Goal: Task Accomplishment & Management: Manage account settings

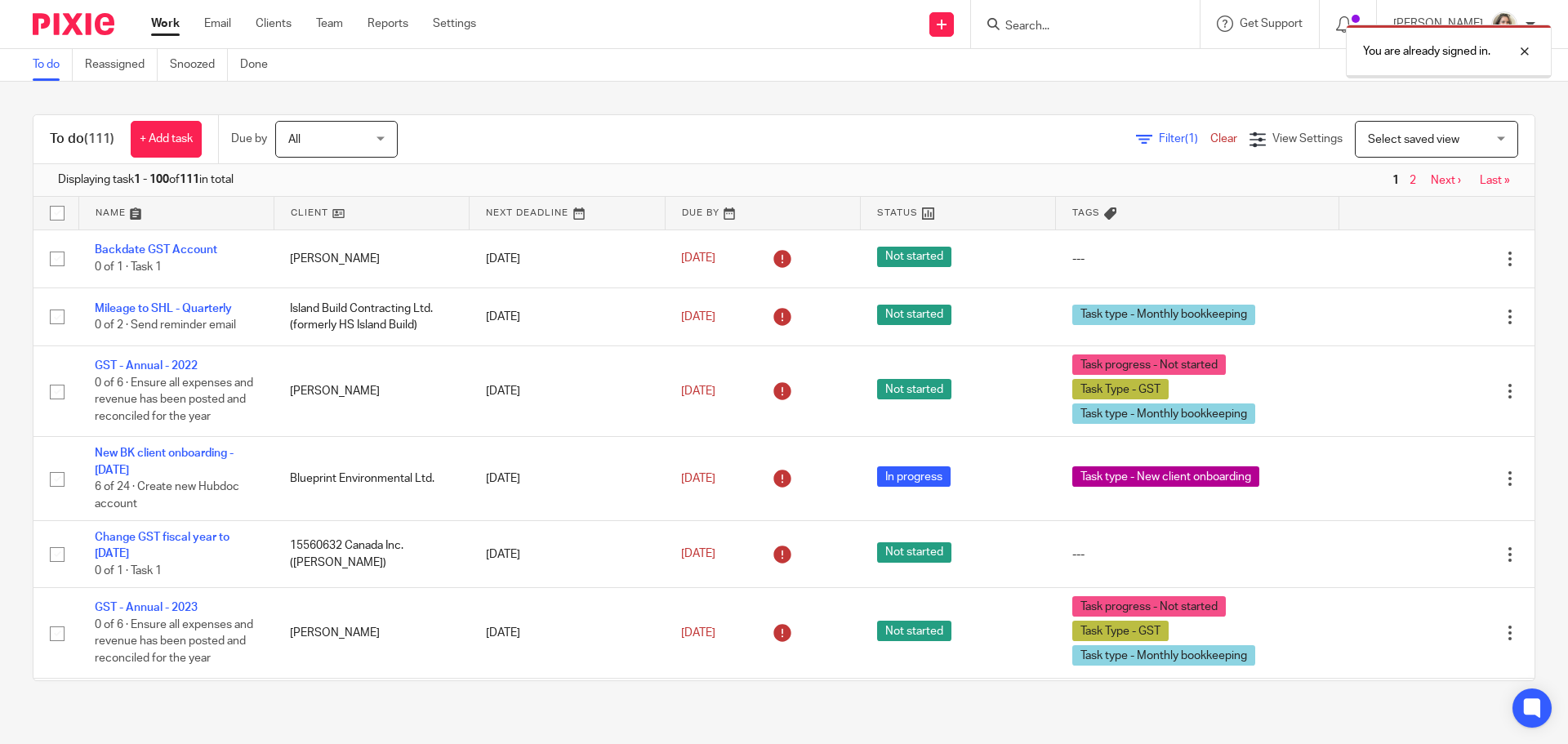
click at [1077, 25] on div "You are already signed in." at bounding box center [1167, 47] width 767 height 62
click at [1078, 29] on div "You are already signed in." at bounding box center [1167, 47] width 767 height 62
click at [1070, 26] on div "You are already signed in." at bounding box center [1167, 47] width 767 height 62
click at [1046, 24] on div "You are already signed in." at bounding box center [1167, 47] width 767 height 62
click at [1112, 32] on input "Search" at bounding box center [1077, 27] width 147 height 15
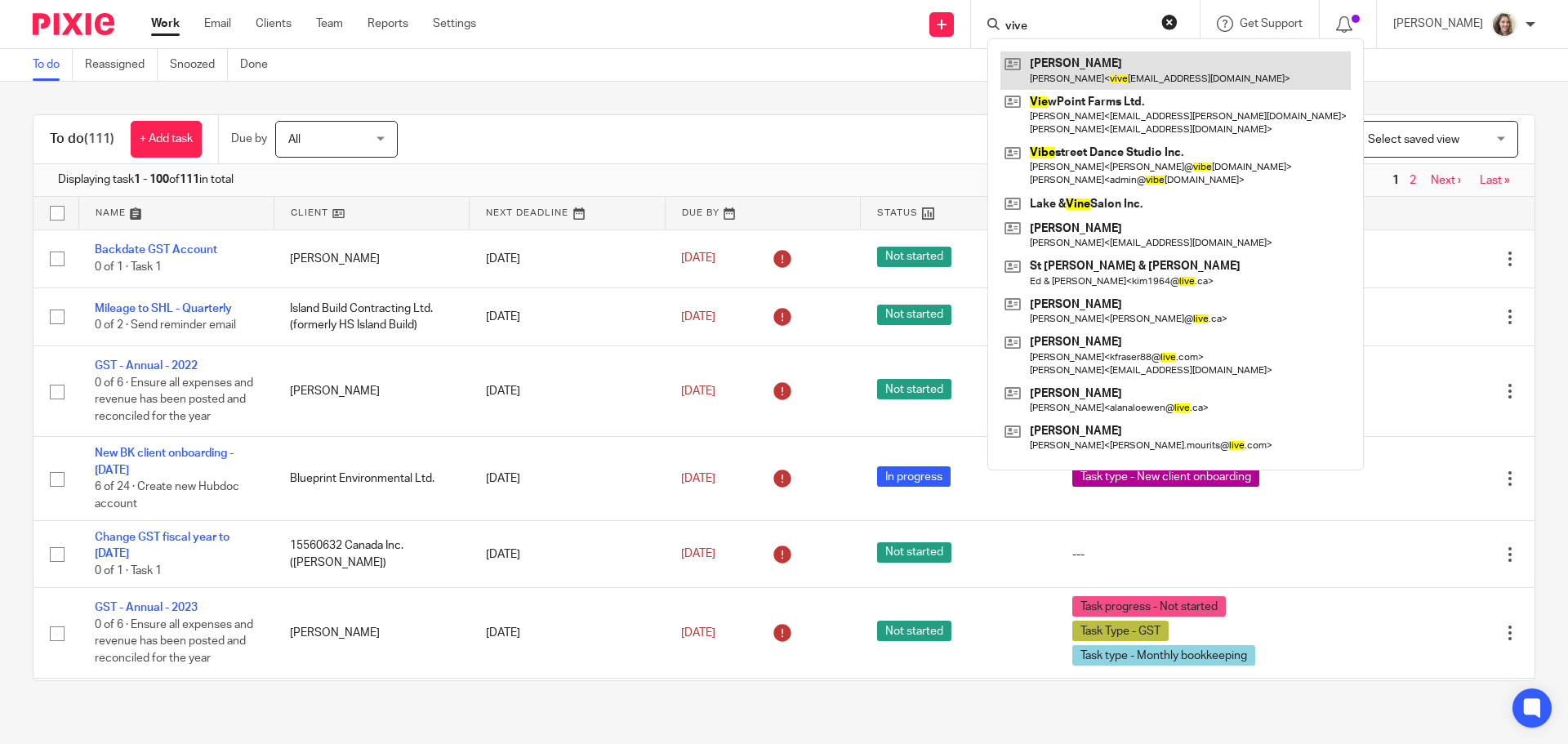
type input "vive"
click at [1109, 59] on link at bounding box center [1175, 70] width 351 height 38
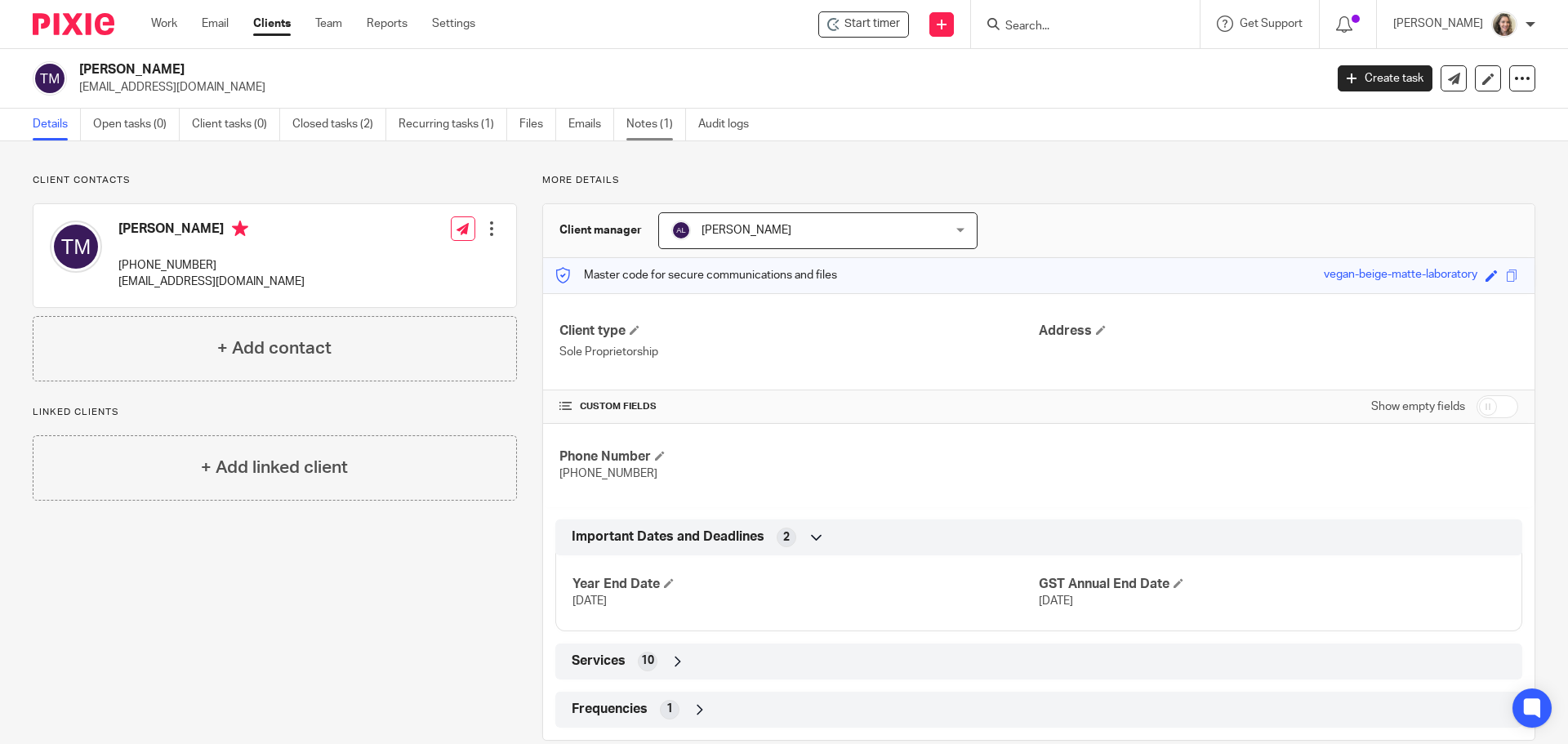
click at [648, 123] on link "Notes (1)" at bounding box center [656, 124] width 59 height 32
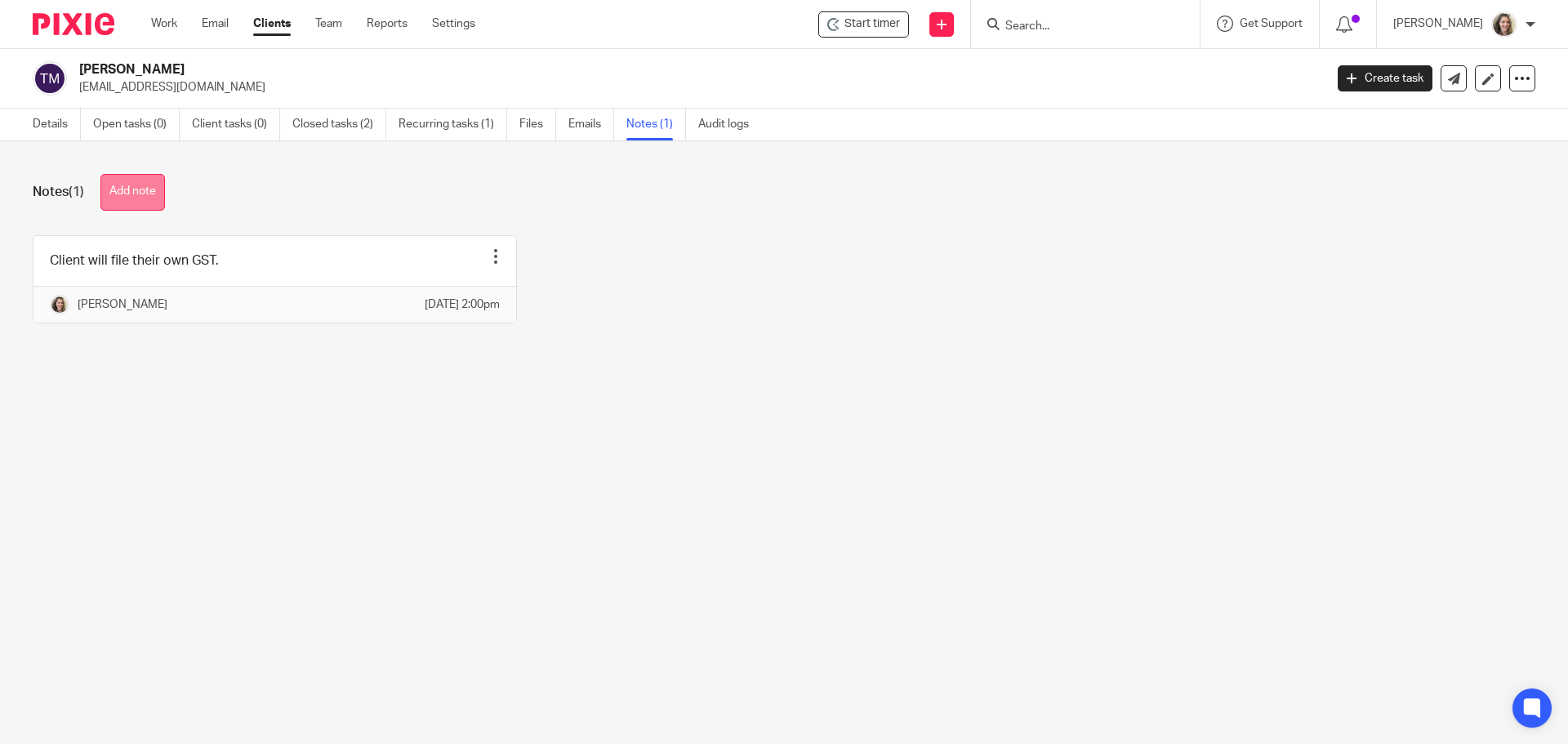
click at [119, 182] on button "Add note" at bounding box center [132, 192] width 64 height 37
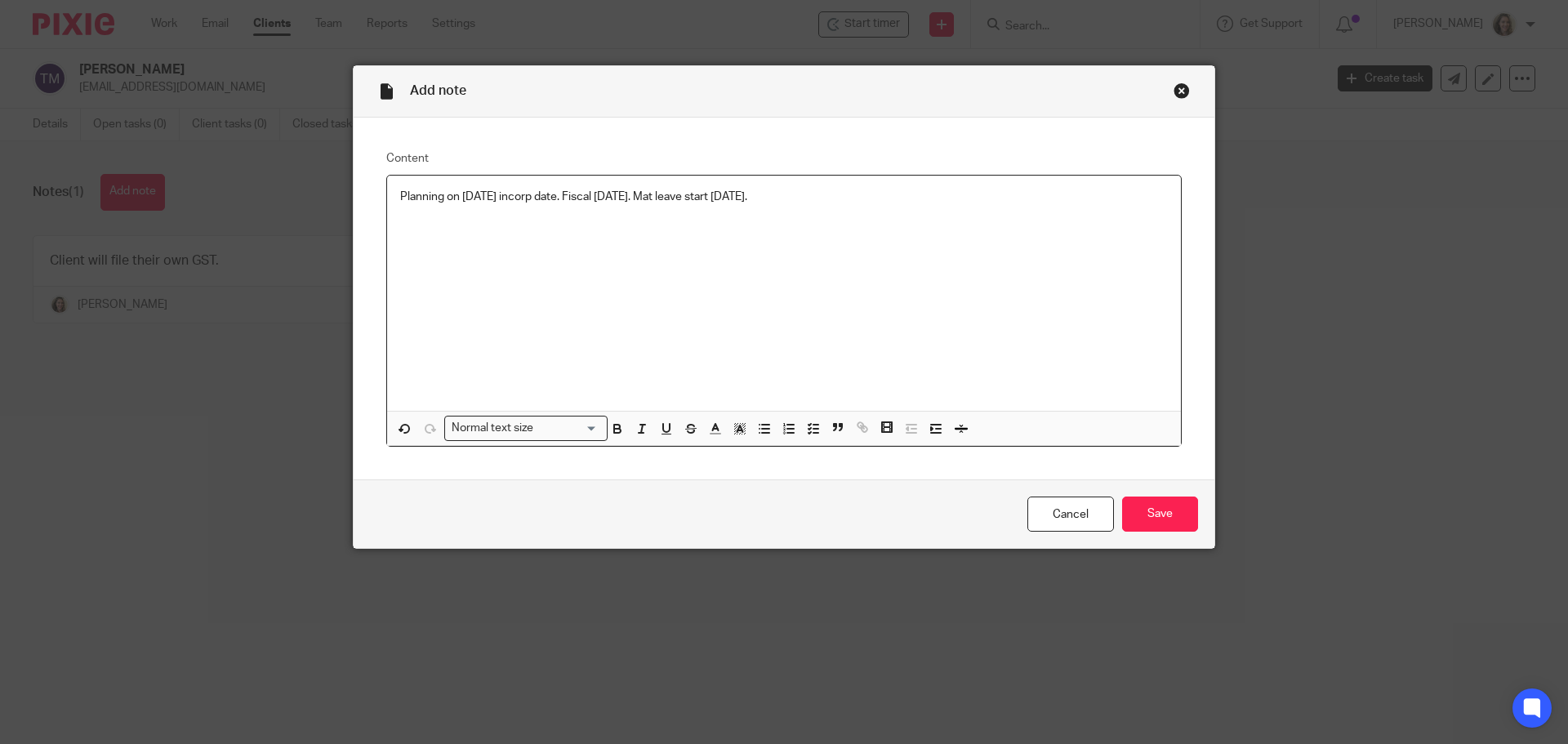
click at [853, 197] on p "Planning on [DATE] incorp date. Fiscal [DATE]. Mat leave start [DATE]." at bounding box center [784, 197] width 767 height 16
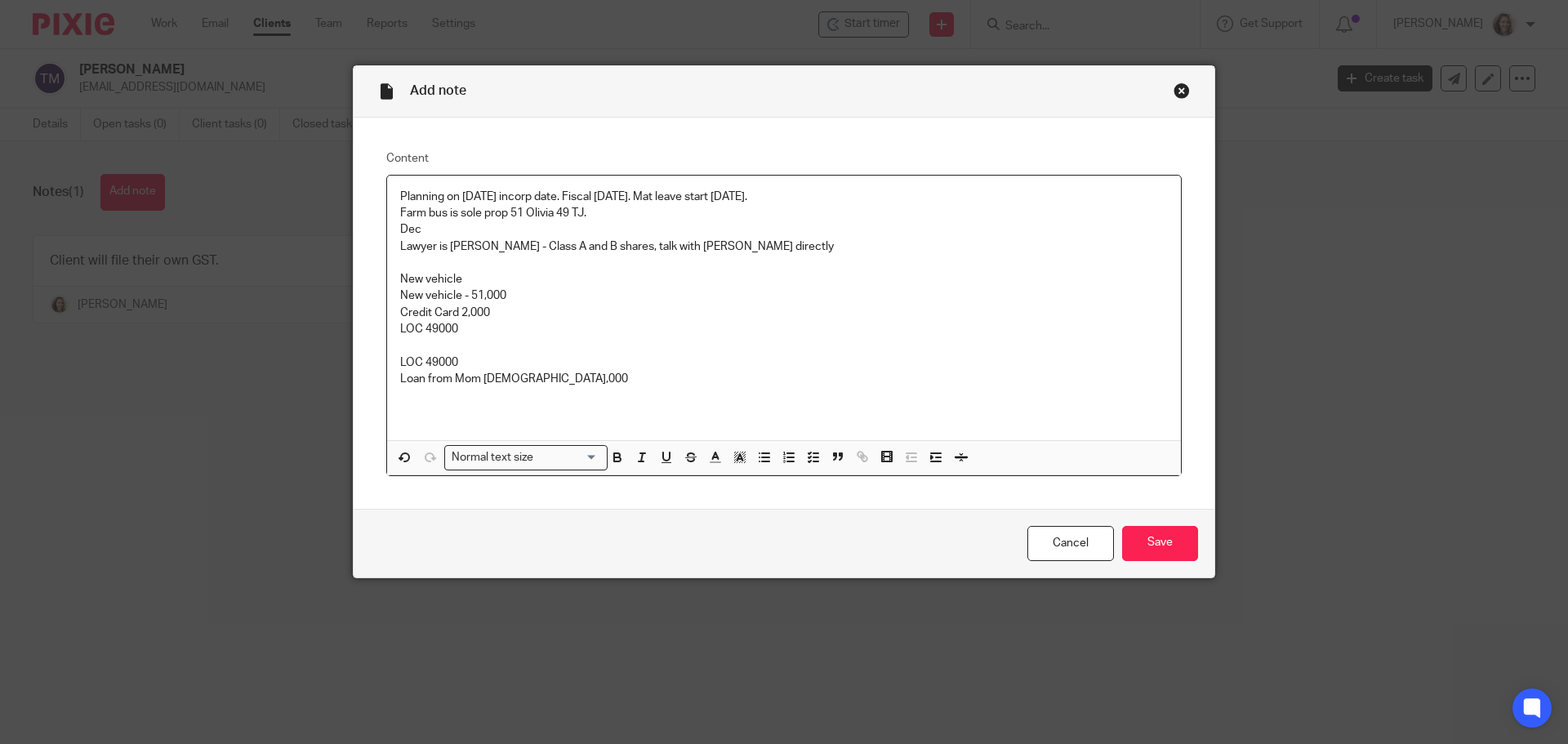
click at [550, 372] on p "Loan from Mom [DEMOGRAPHIC_DATA],000" at bounding box center [784, 378] width 767 height 16
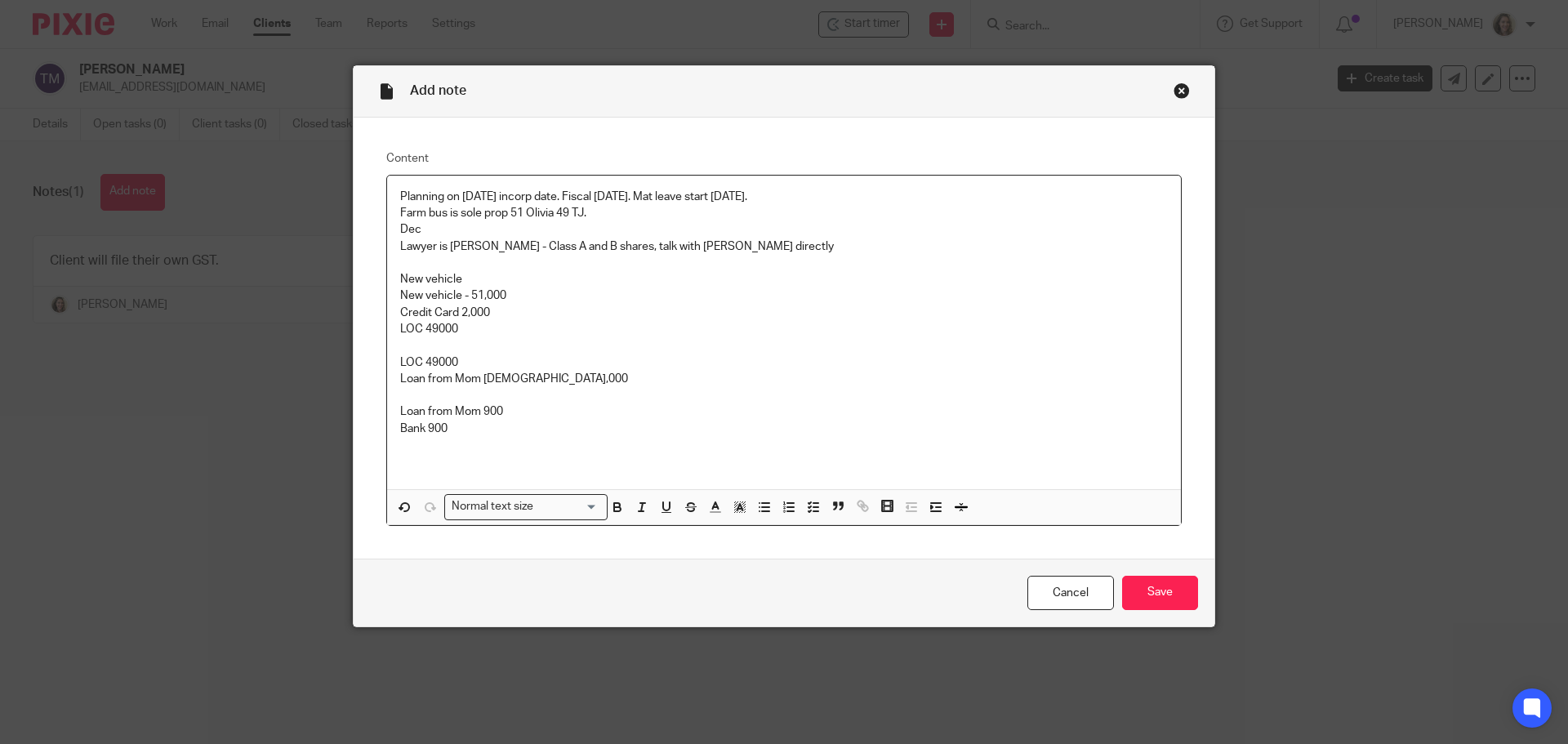
click at [586, 411] on p "Loan from Mom 900" at bounding box center [784, 411] width 767 height 16
click at [605, 408] on p "Loan from Mom 882 + 3% interest" at bounding box center [784, 411] width 767 height 16
click at [503, 409] on p "Loan from Mom 882 + 3% interest - YEAR END ADJ" at bounding box center [784, 411] width 767 height 16
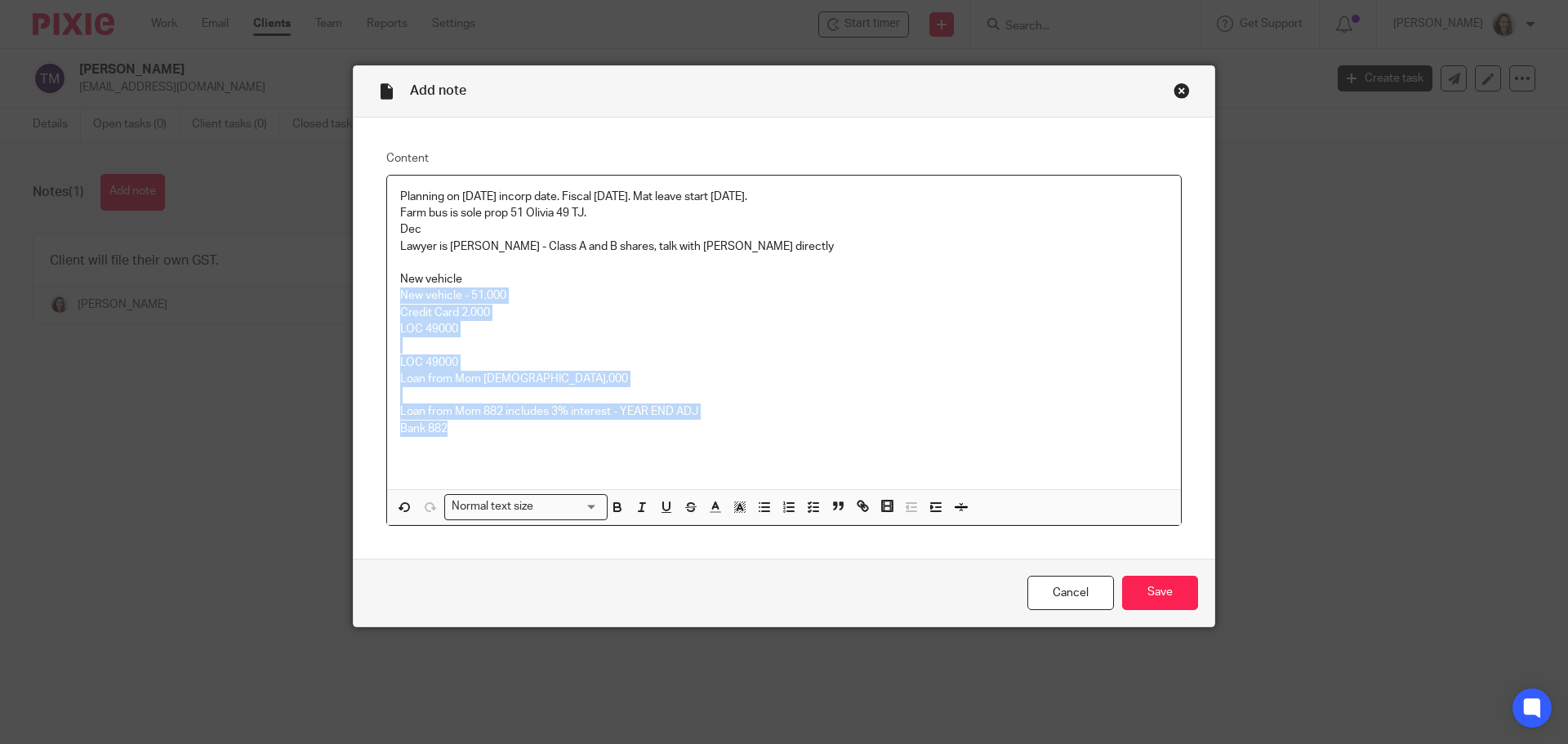
drag, startPoint x: 462, startPoint y: 430, endPoint x: 381, endPoint y: 298, distance: 154.9
click at [387, 298] on div "Planning on [DATE] incorp date. Fiscal [DATE]. Mat leave start [DATE]. Farm bus…" at bounding box center [784, 332] width 794 height 314
copy div "New vehicle - 51,000 Credit Card 2,000 LOC 49000 LOC 49000 Loan from Mom [DEMOG…"
click at [1142, 599] on input "Save" at bounding box center [1160, 593] width 76 height 35
